Goal: Transaction & Acquisition: Book appointment/travel/reservation

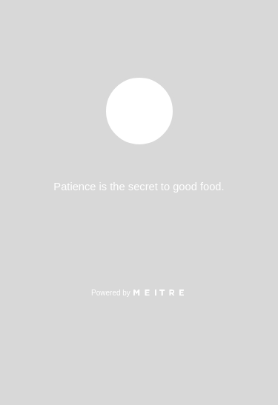
select select "es"
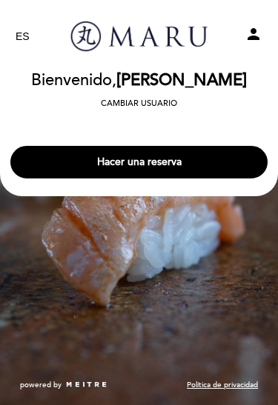
click at [209, 172] on button "Hacer una reserva" at bounding box center [138, 162] width 257 height 33
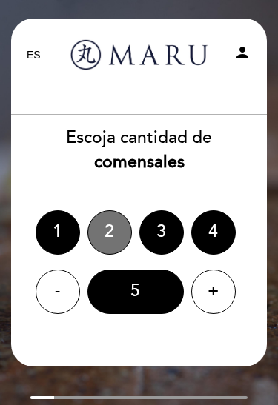
click at [112, 241] on div "2" at bounding box center [109, 232] width 44 height 44
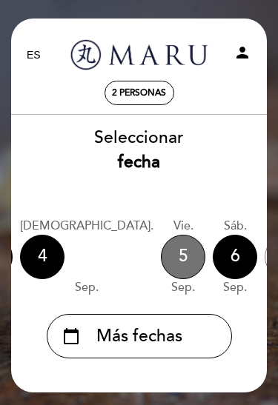
scroll to position [0, 121]
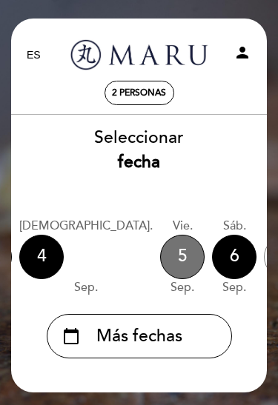
click at [160, 260] on div "5" at bounding box center [182, 257] width 44 height 44
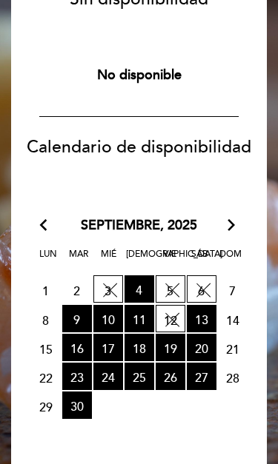
scroll to position [157, 1]
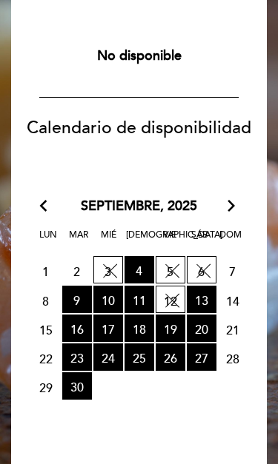
click at [138, 269] on span "4 RESERVAS DISPONIBLES" at bounding box center [139, 270] width 30 height 27
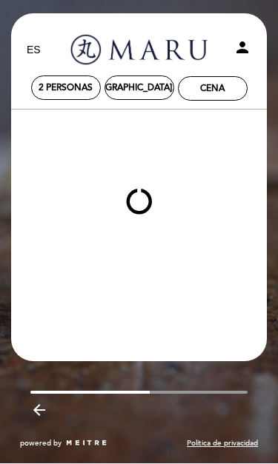
scroll to position [4, 1]
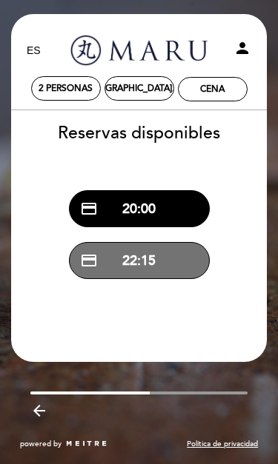
click at [180, 256] on button "credit_card 22:15" at bounding box center [139, 260] width 141 height 37
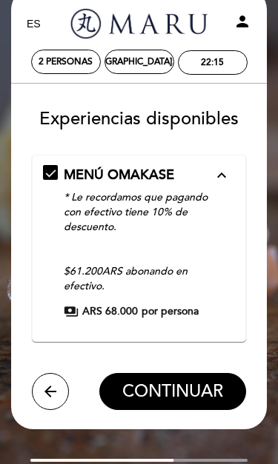
scroll to position [33, 0]
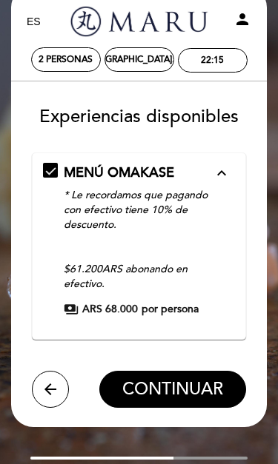
click at [53, 383] on icon "arrow_back" at bounding box center [50, 389] width 18 height 18
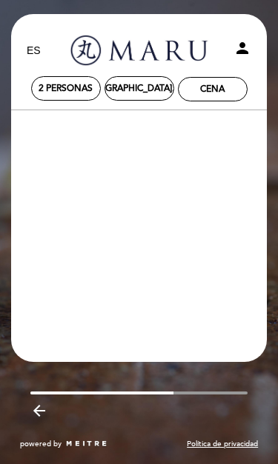
scroll to position [4, 0]
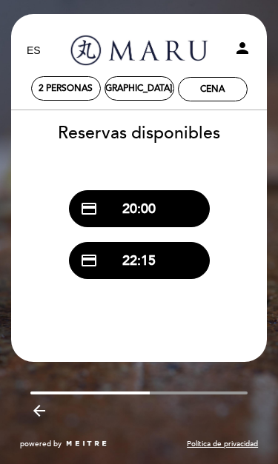
click at [38, 404] on icon "arrow_backward" at bounding box center [39, 411] width 18 height 18
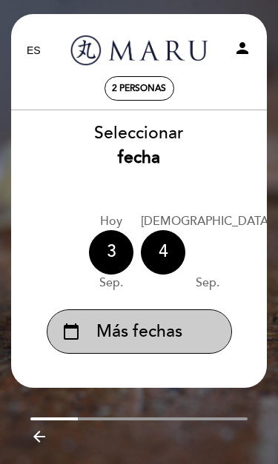
click at [143, 329] on span "Más fechas" at bounding box center [139, 332] width 86 height 24
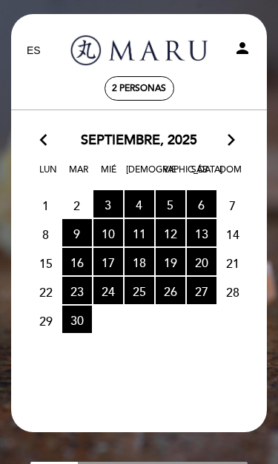
click at [110, 195] on span "3 RESERVAS DISPONIBLES" at bounding box center [108, 203] width 30 height 27
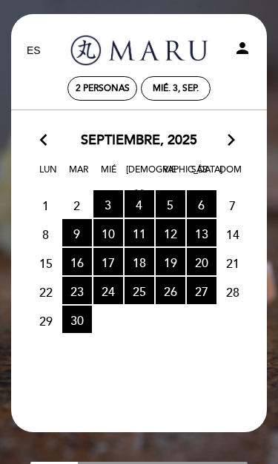
click at [228, 137] on icon "arrow_forward_ios" at bounding box center [230, 140] width 13 height 19
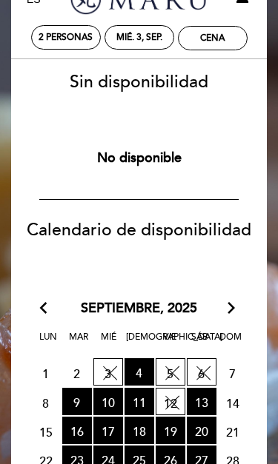
scroll to position [57, 0]
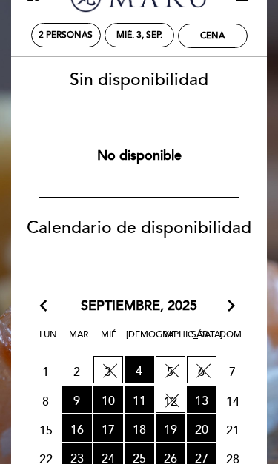
click at [143, 366] on span "4 RESERVAS DISPONIBLES" at bounding box center [139, 370] width 30 height 27
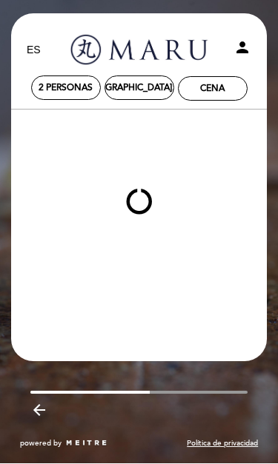
scroll to position [4, 0]
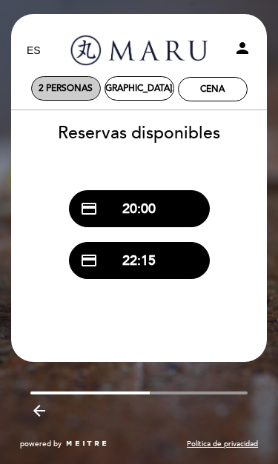
click at [51, 81] on div "2 personas" at bounding box center [66, 88] width 68 height 23
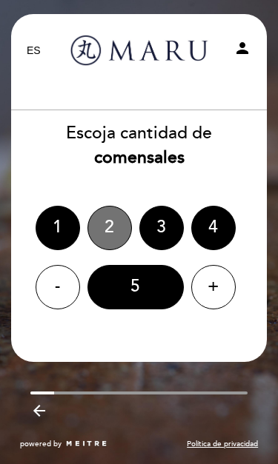
click at [107, 215] on div "2" at bounding box center [109, 228] width 44 height 44
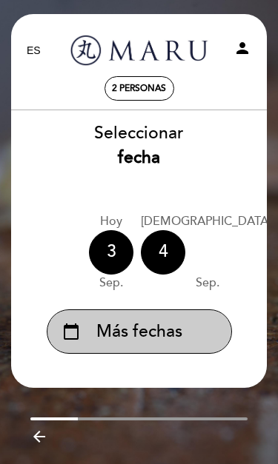
click at [116, 322] on span "Más fechas" at bounding box center [139, 332] width 86 height 24
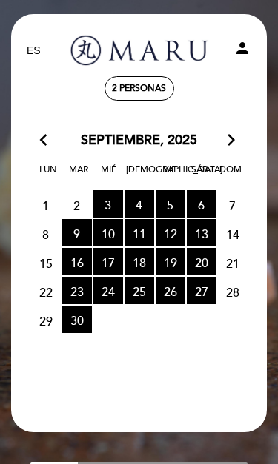
click at [105, 192] on span "3 RESERVAS DISPONIBLES" at bounding box center [108, 203] width 30 height 27
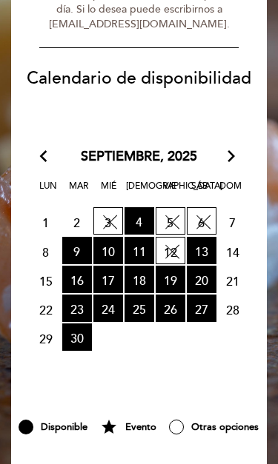
scroll to position [195, 0]
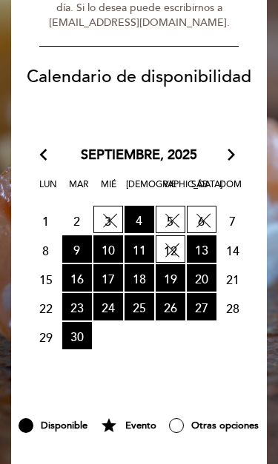
click at [209, 247] on span "13 RESERVAS DISPONIBLES" at bounding box center [201, 249] width 30 height 27
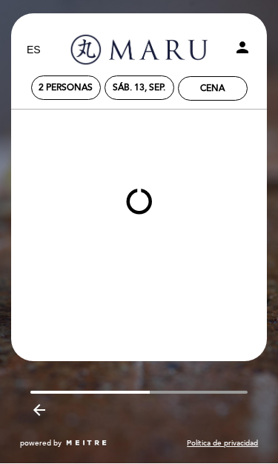
scroll to position [4, 0]
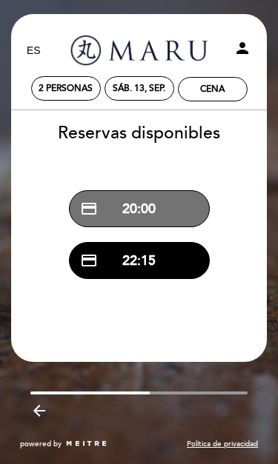
click at [175, 193] on button "credit_card 20:00" at bounding box center [139, 208] width 141 height 37
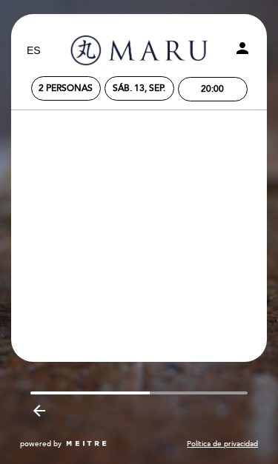
scroll to position [0, 0]
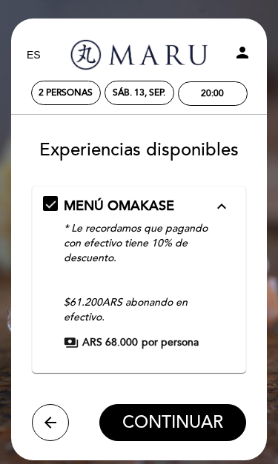
click at [53, 404] on icon "arrow_back" at bounding box center [50, 423] width 18 height 18
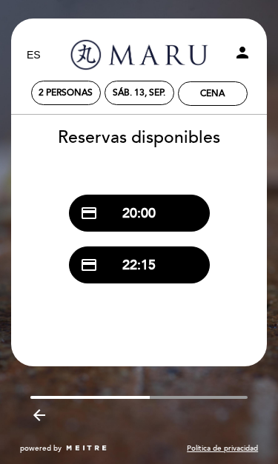
click at [40, 404] on icon "arrow_backward" at bounding box center [39, 415] width 18 height 18
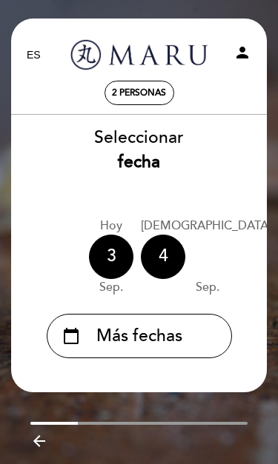
click at [38, 404] on icon "arrow_backward" at bounding box center [39, 441] width 18 height 18
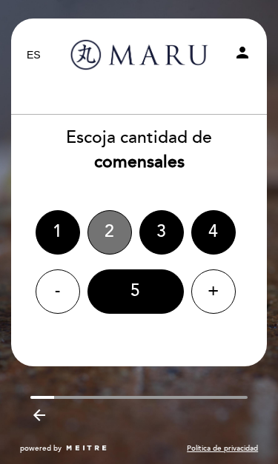
click at [102, 220] on div "2" at bounding box center [109, 232] width 44 height 44
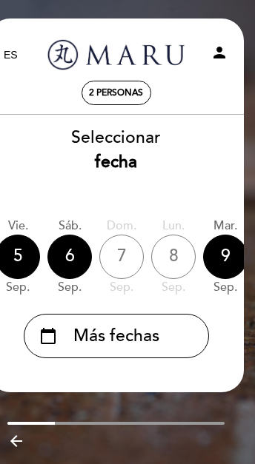
scroll to position [0, 265]
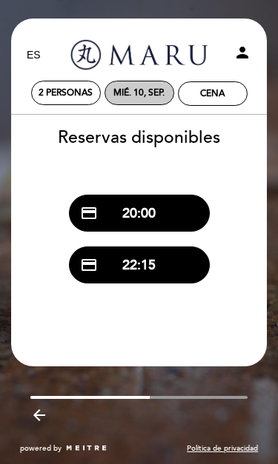
click at [130, 92] on div "mié. 10, sep." at bounding box center [138, 92] width 51 height 11
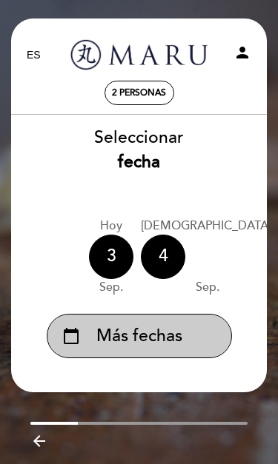
click at [169, 334] on span "Más fechas" at bounding box center [139, 336] width 86 height 24
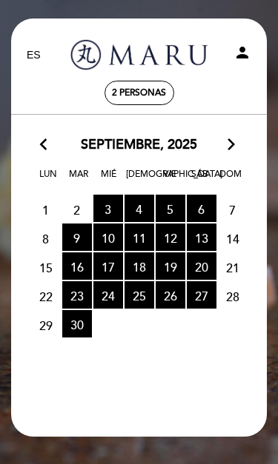
click at [166, 246] on span "12 RESERVAS DISPONIBLES" at bounding box center [170, 236] width 30 height 27
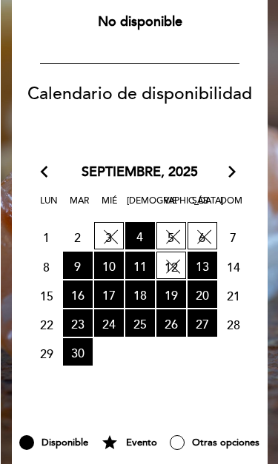
scroll to position [203, 0]
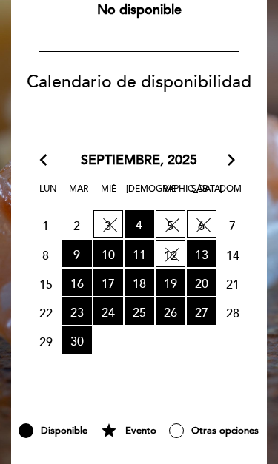
click at [109, 246] on span "10 RESERVAS DISPONIBLES" at bounding box center [108, 254] width 30 height 27
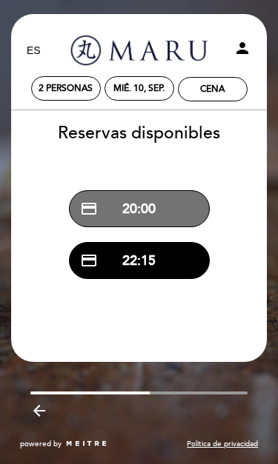
click at [185, 212] on button "credit_card 20:00" at bounding box center [139, 208] width 141 height 37
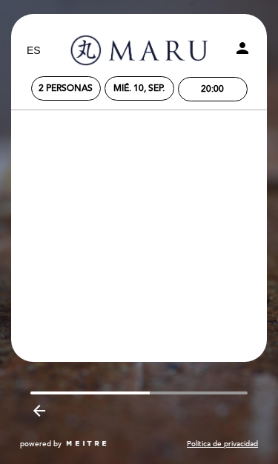
scroll to position [0, 0]
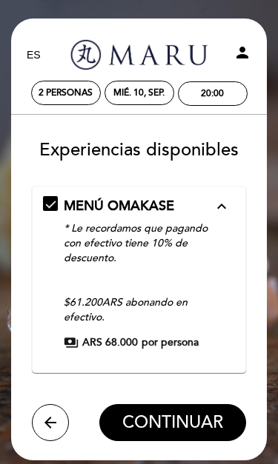
click at [209, 404] on span "CONTINUAR" at bounding box center [172, 422] width 101 height 21
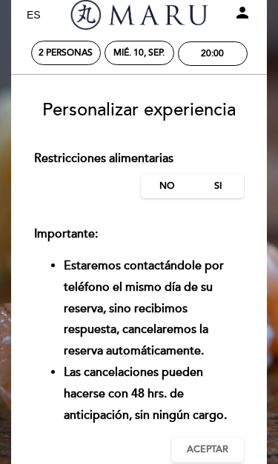
scroll to position [40, 0]
click at [178, 182] on label "No" at bounding box center [167, 186] width 52 height 24
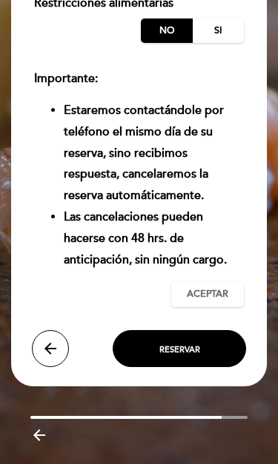
scroll to position [195, 0]
click at [209, 337] on button "Reservar" at bounding box center [178, 348] width 133 height 37
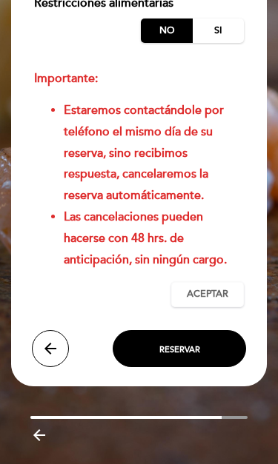
click at [218, 288] on span "Aceptar" at bounding box center [206, 294] width 41 height 13
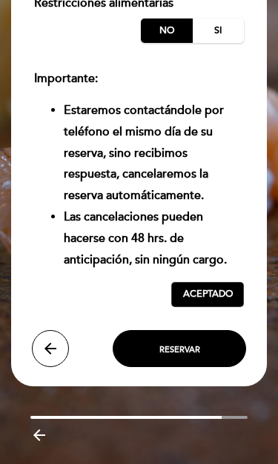
click at [213, 335] on button "Reservar" at bounding box center [178, 348] width 133 height 37
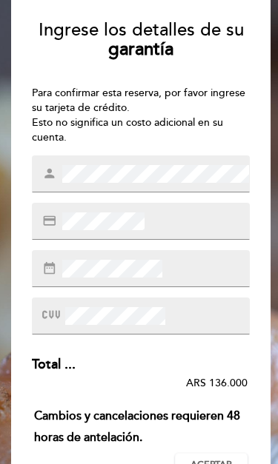
scroll to position [120, 1]
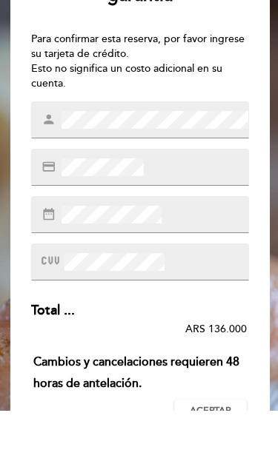
click at [188, 203] on div "credit_card" at bounding box center [140, 221] width 218 height 37
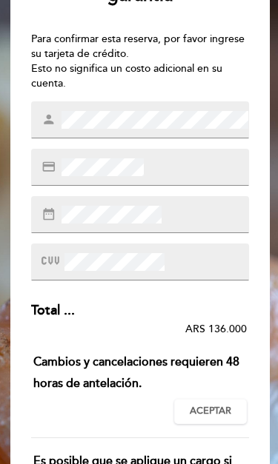
click at [169, 170] on div "credit_card" at bounding box center [140, 167] width 218 height 37
click at [192, 165] on div "credit_card" at bounding box center [140, 167] width 218 height 37
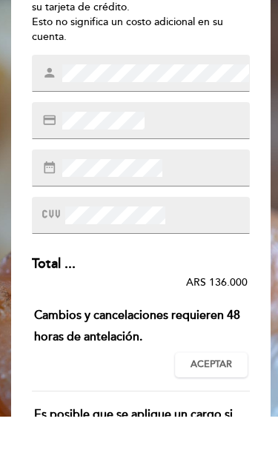
click at [179, 197] on div "date_range" at bounding box center [141, 215] width 218 height 37
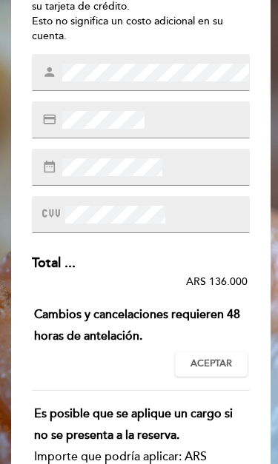
scroll to position [221, 0]
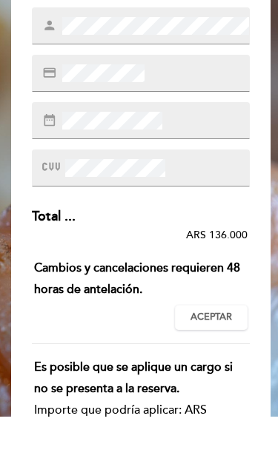
click at [199, 197] on div at bounding box center [141, 215] width 218 height 37
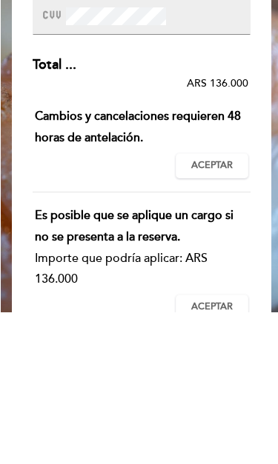
scroll to position [268, 0]
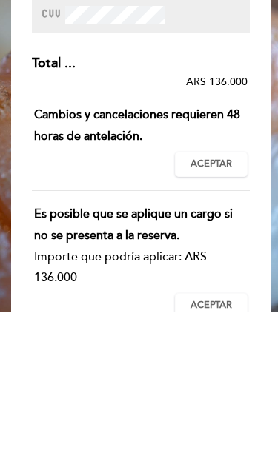
click at [216, 311] on span "Aceptar" at bounding box center [210, 317] width 41 height 13
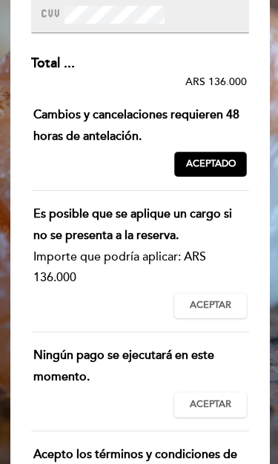
click at [209, 302] on span "Aceptar" at bounding box center [209, 305] width 41 height 13
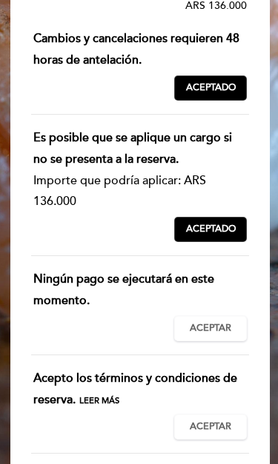
scroll to position [497, 0]
click at [214, 322] on span "Aceptar" at bounding box center [210, 328] width 41 height 13
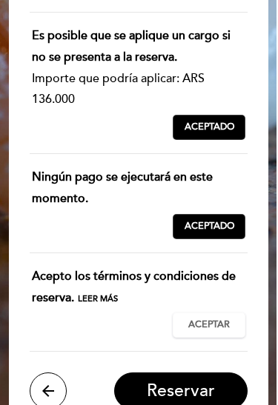
scroll to position [599, 1]
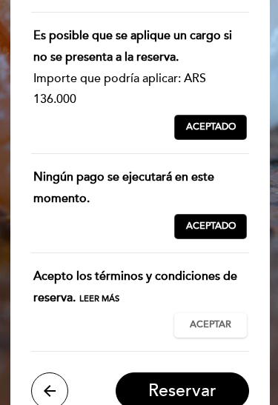
click at [218, 319] on span "Aceptar" at bounding box center [209, 325] width 41 height 13
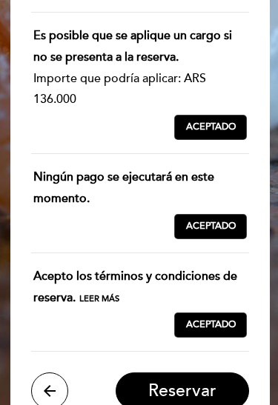
click at [198, 381] on span "Reservar" at bounding box center [182, 391] width 68 height 21
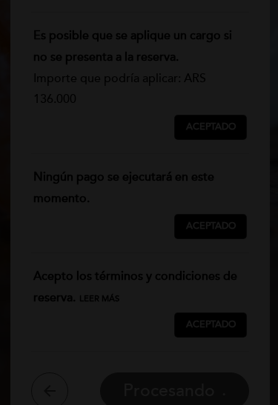
scroll to position [23, 1]
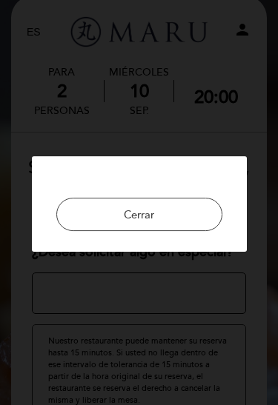
click at [183, 212] on button "Cerrar" at bounding box center [139, 214] width 166 height 33
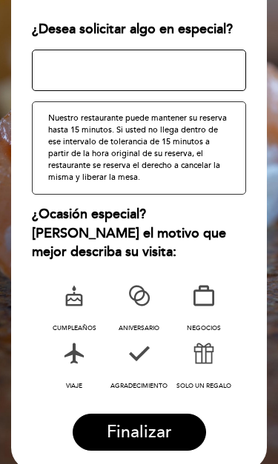
scroll to position [246, 1]
click at [83, 287] on icon at bounding box center [74, 297] width 38 height 38
click at [192, 63] on textarea at bounding box center [139, 70] width 214 height 41
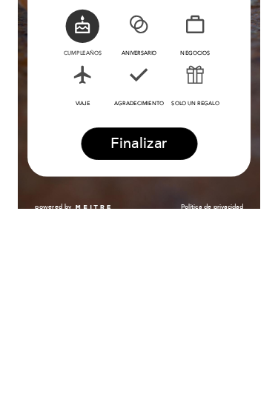
scroll to position [328, 1]
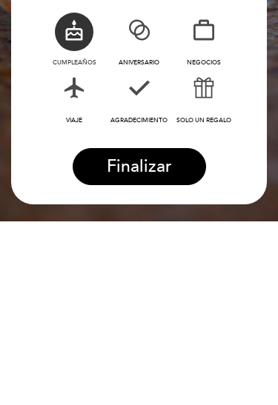
type textarea "Es el cumpleaños de mi novio"
click at [106, 332] on button "Finalizar" at bounding box center [139, 350] width 133 height 37
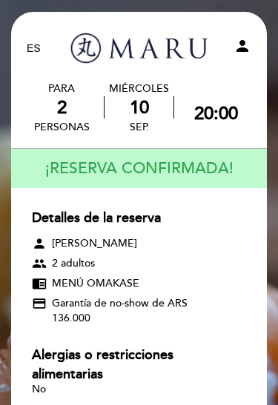
scroll to position [0, 1]
